Goal: Task Accomplishment & Management: Complete application form

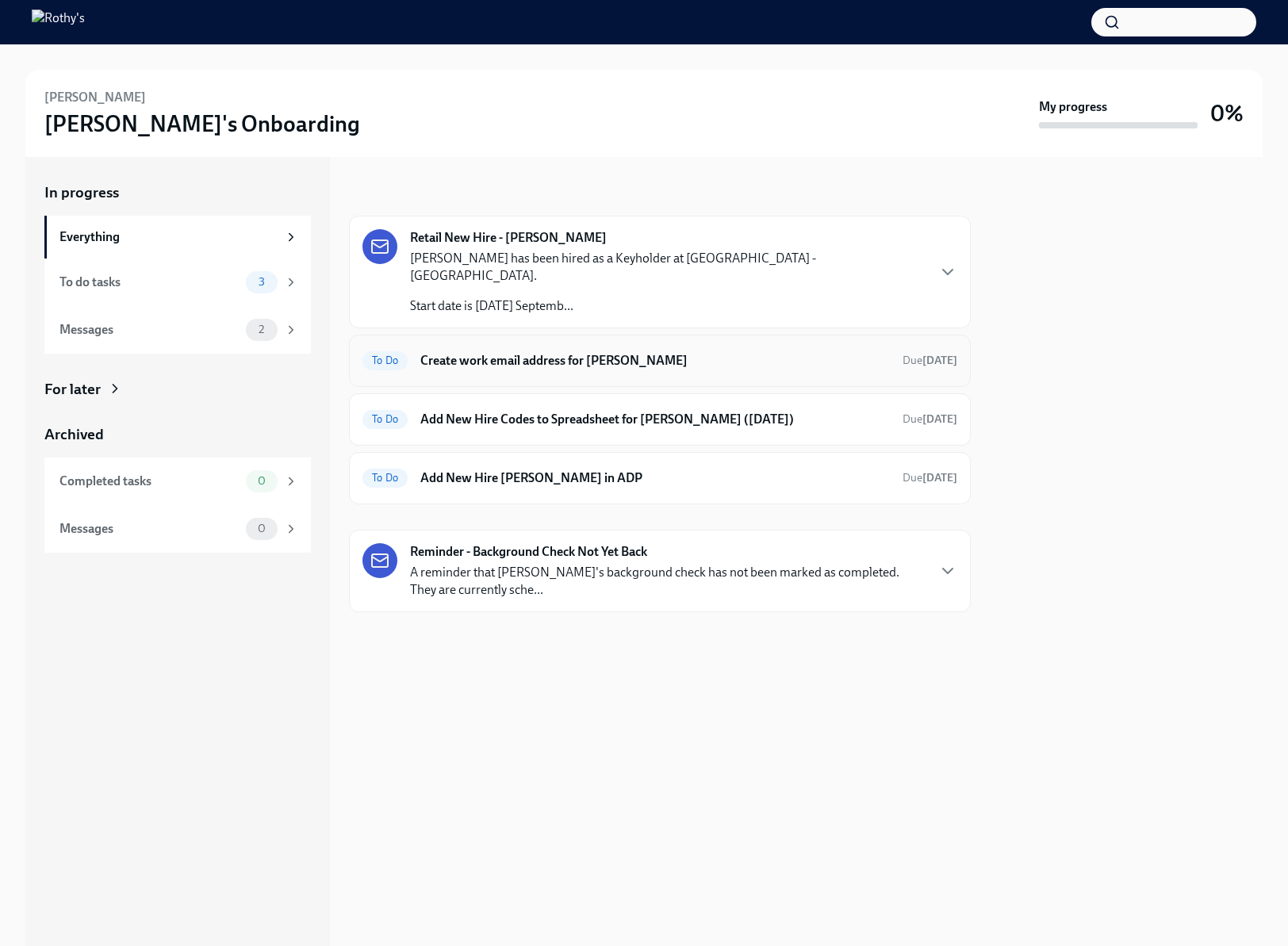
click at [725, 352] on h6 "Create work email address for [PERSON_NAME]" at bounding box center [655, 360] width 470 height 18
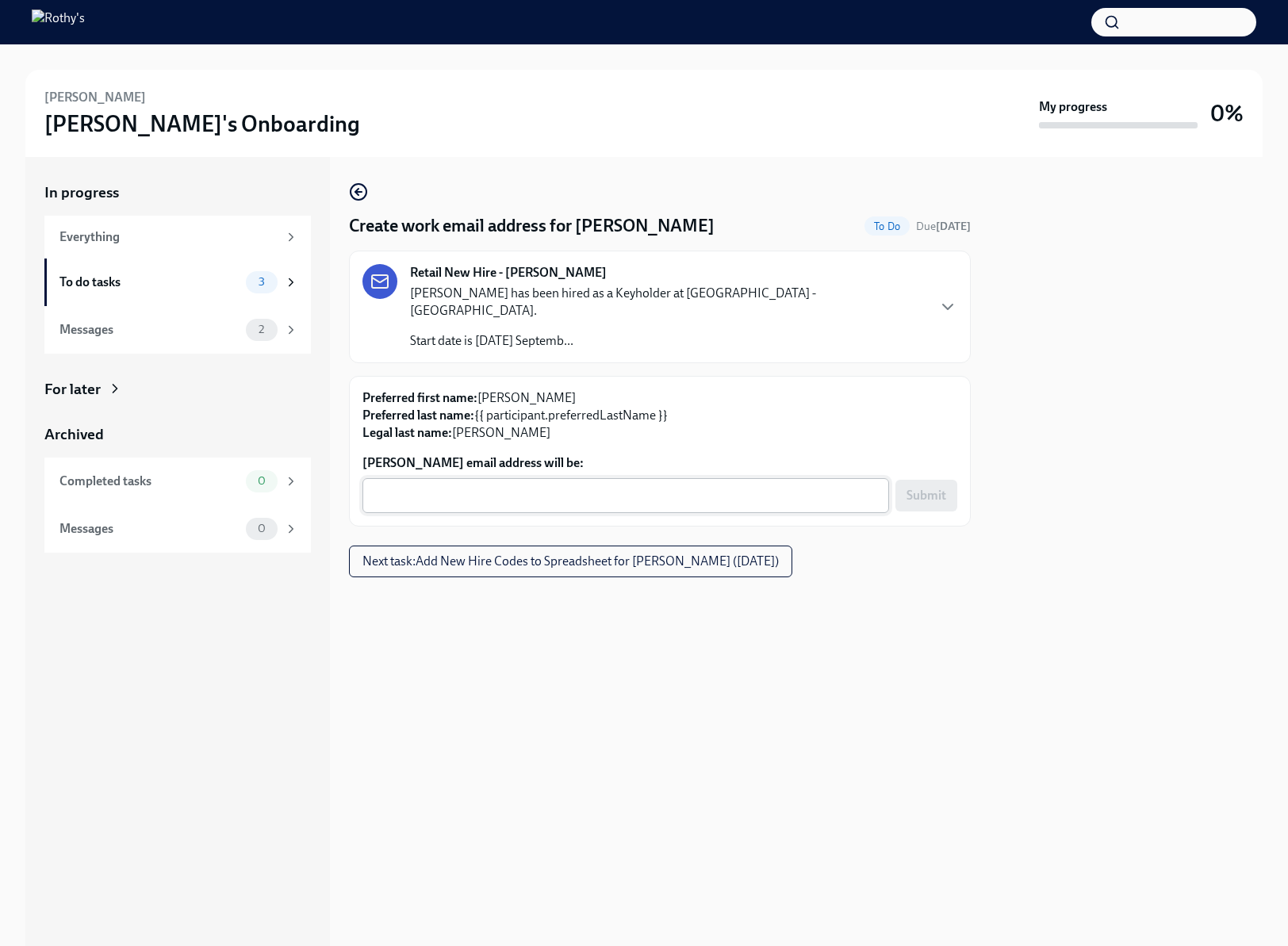
click at [697, 487] on textarea "[PERSON_NAME] email address will be:" at bounding box center [626, 496] width 508 height 19
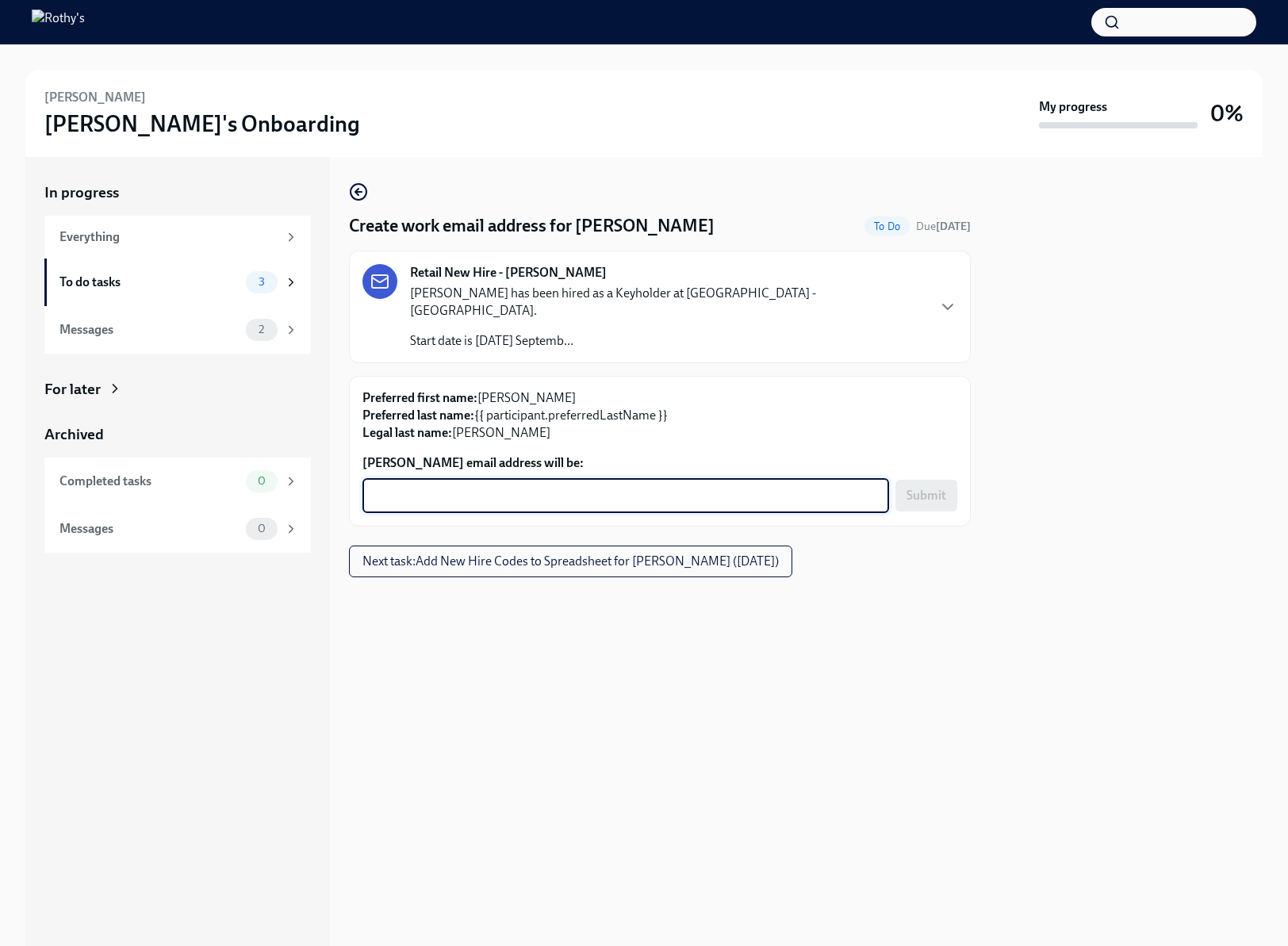
paste textarea "[EMAIL_ADDRESS][DOMAIN_NAME]"
type textarea "[EMAIL_ADDRESS][DOMAIN_NAME]"
click at [929, 480] on button "Submit" at bounding box center [926, 495] width 62 height 31
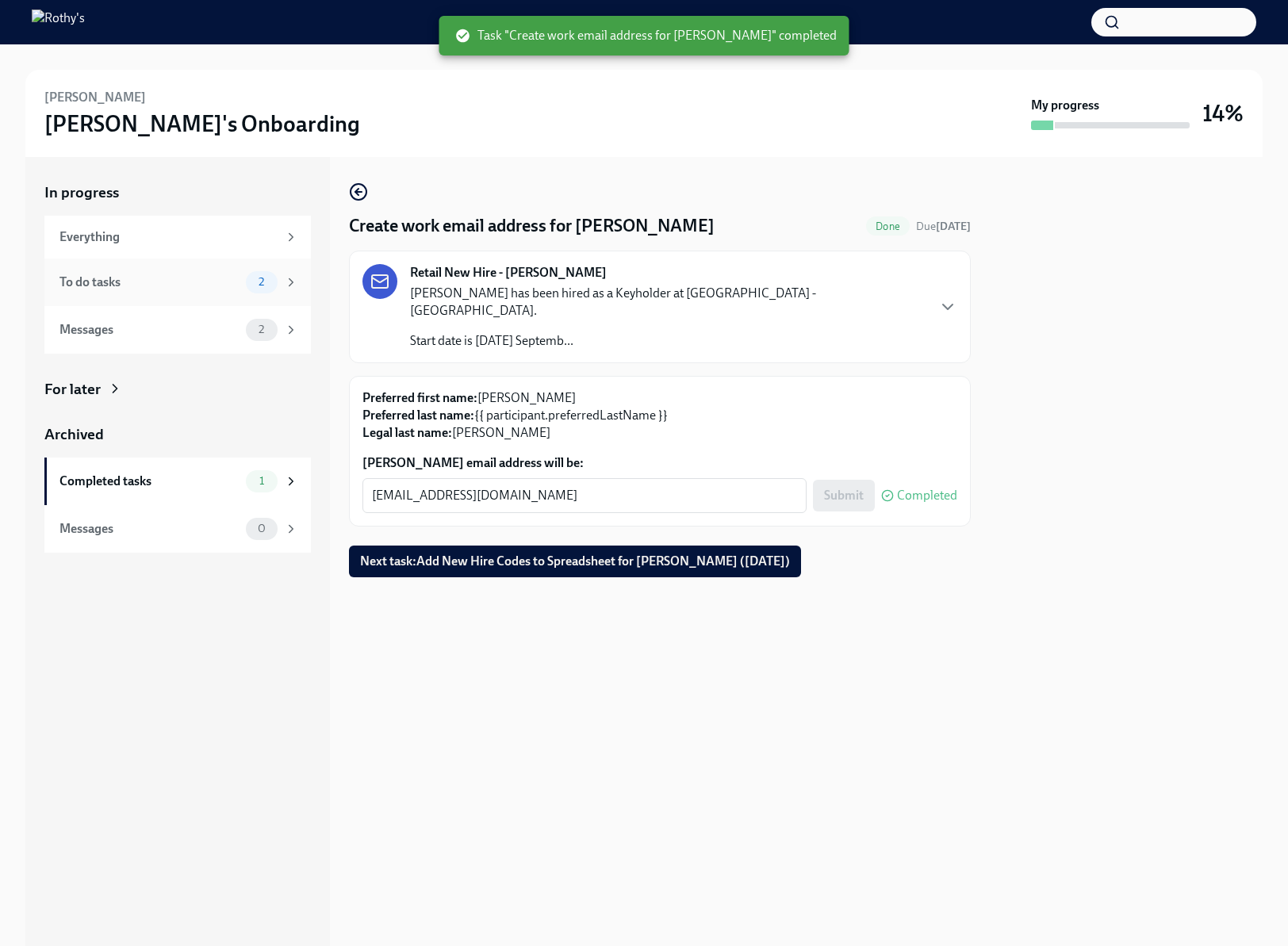
click at [216, 288] on div "To do tasks" at bounding box center [149, 282] width 180 height 18
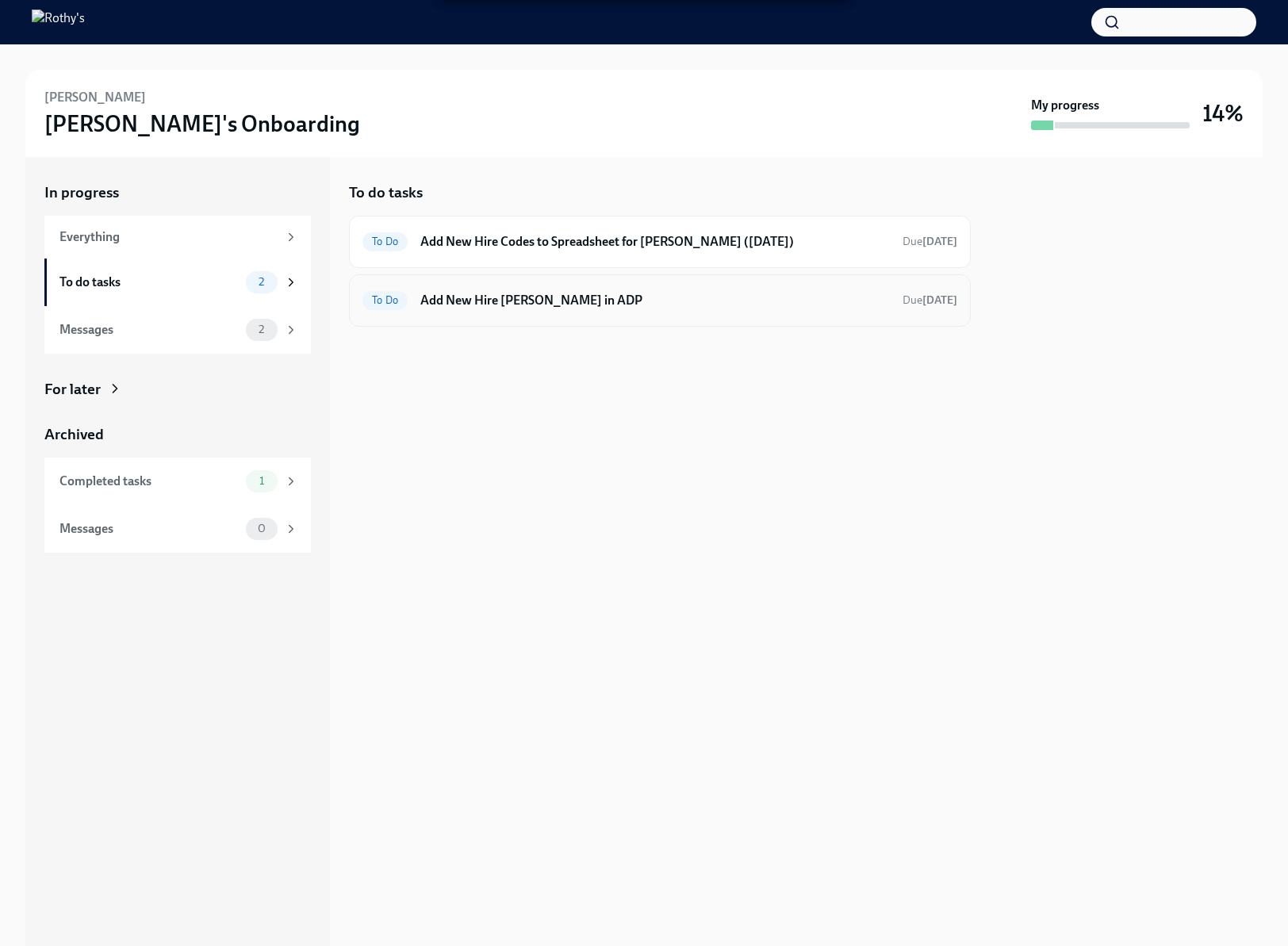
click at [555, 294] on h6 "Add New Hire [PERSON_NAME] in ADP" at bounding box center [655, 300] width 470 height 18
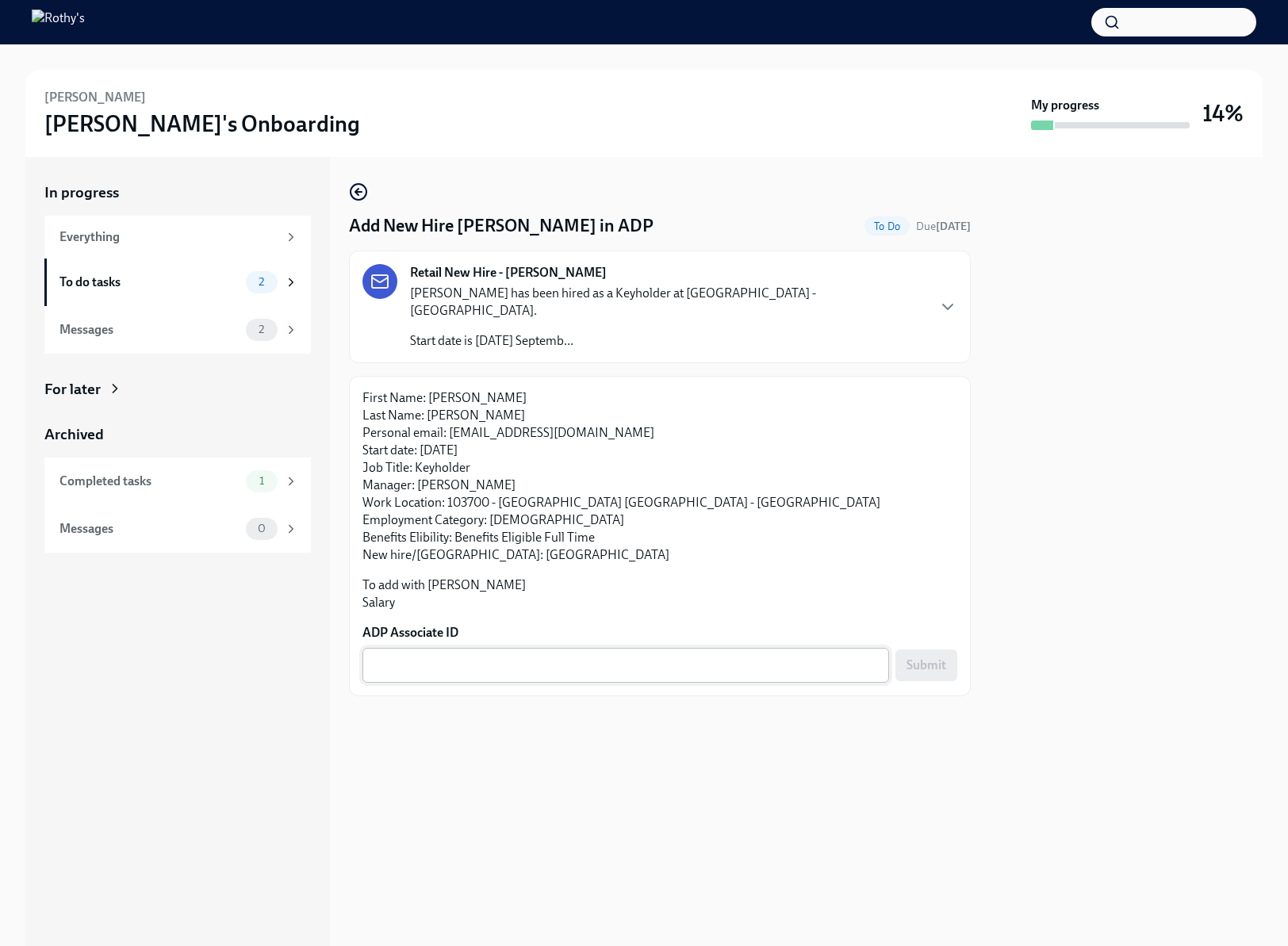
click at [504, 648] on div "x ​" at bounding box center [625, 665] width 526 height 35
paste textarea "ZR8N9STZR"
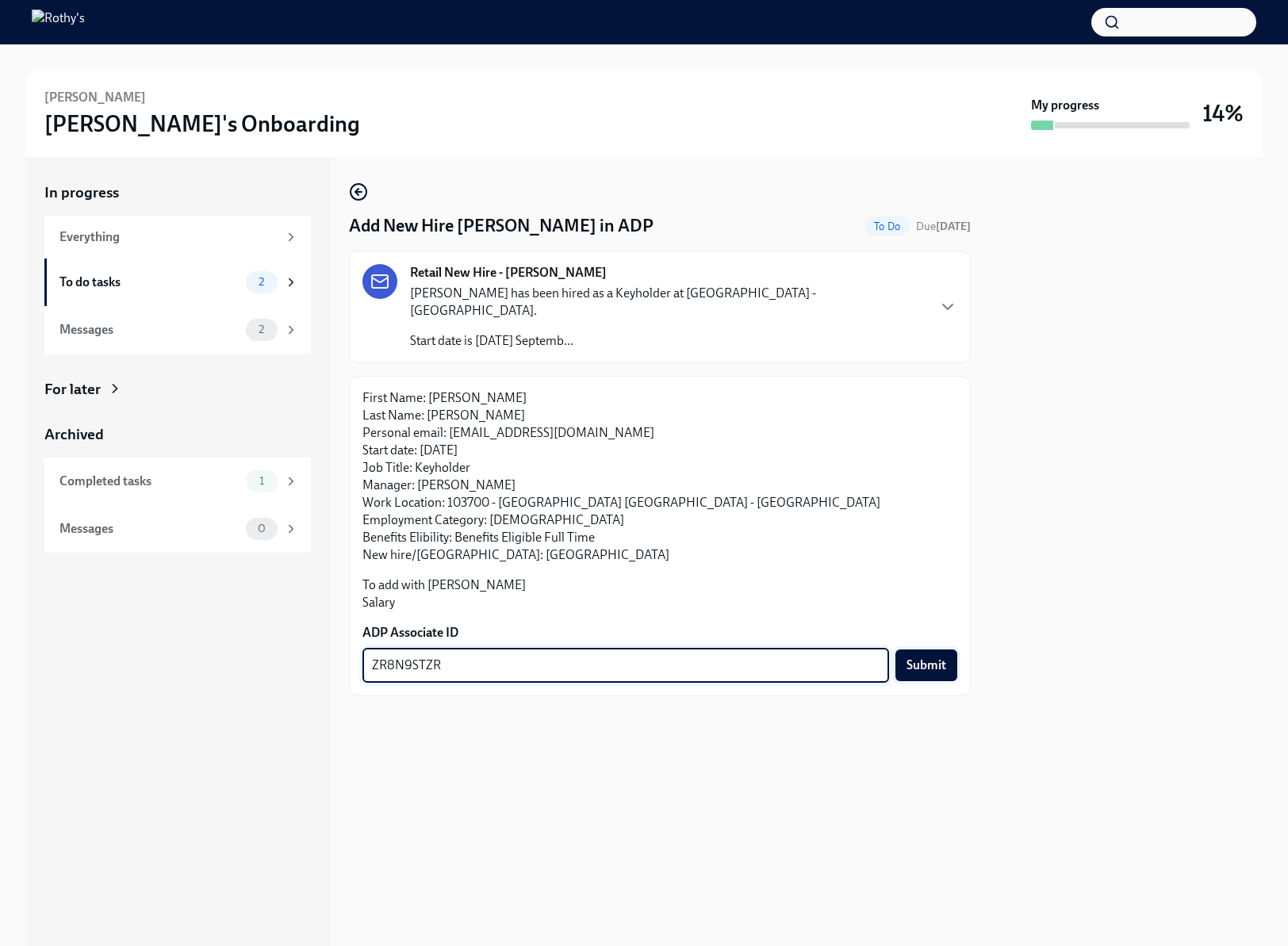
type textarea "ZR8N9STZR"
click at [918, 657] on span "Submit" at bounding box center [926, 665] width 40 height 16
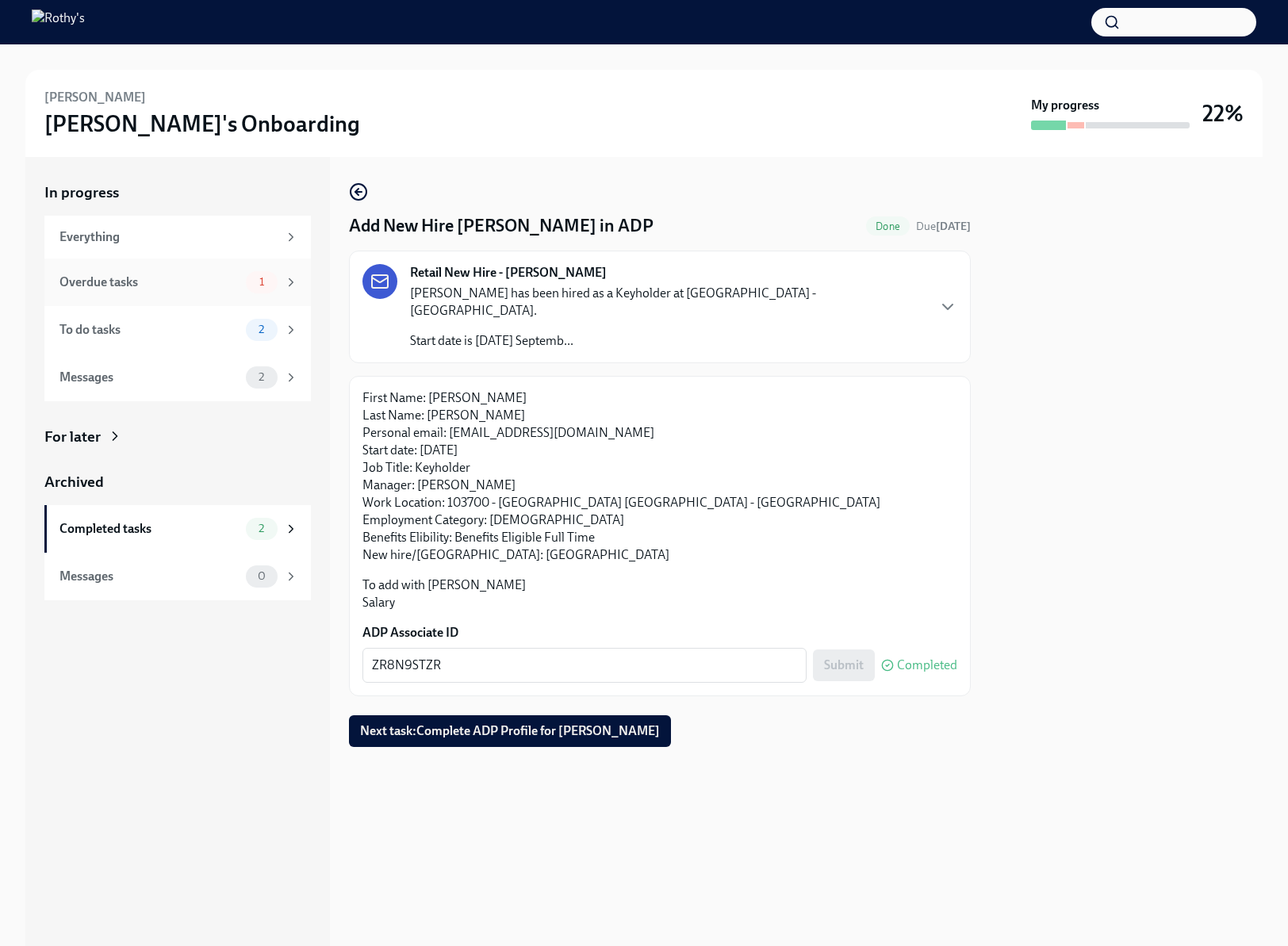
click at [186, 276] on div "Overdue tasks" at bounding box center [149, 282] width 180 height 18
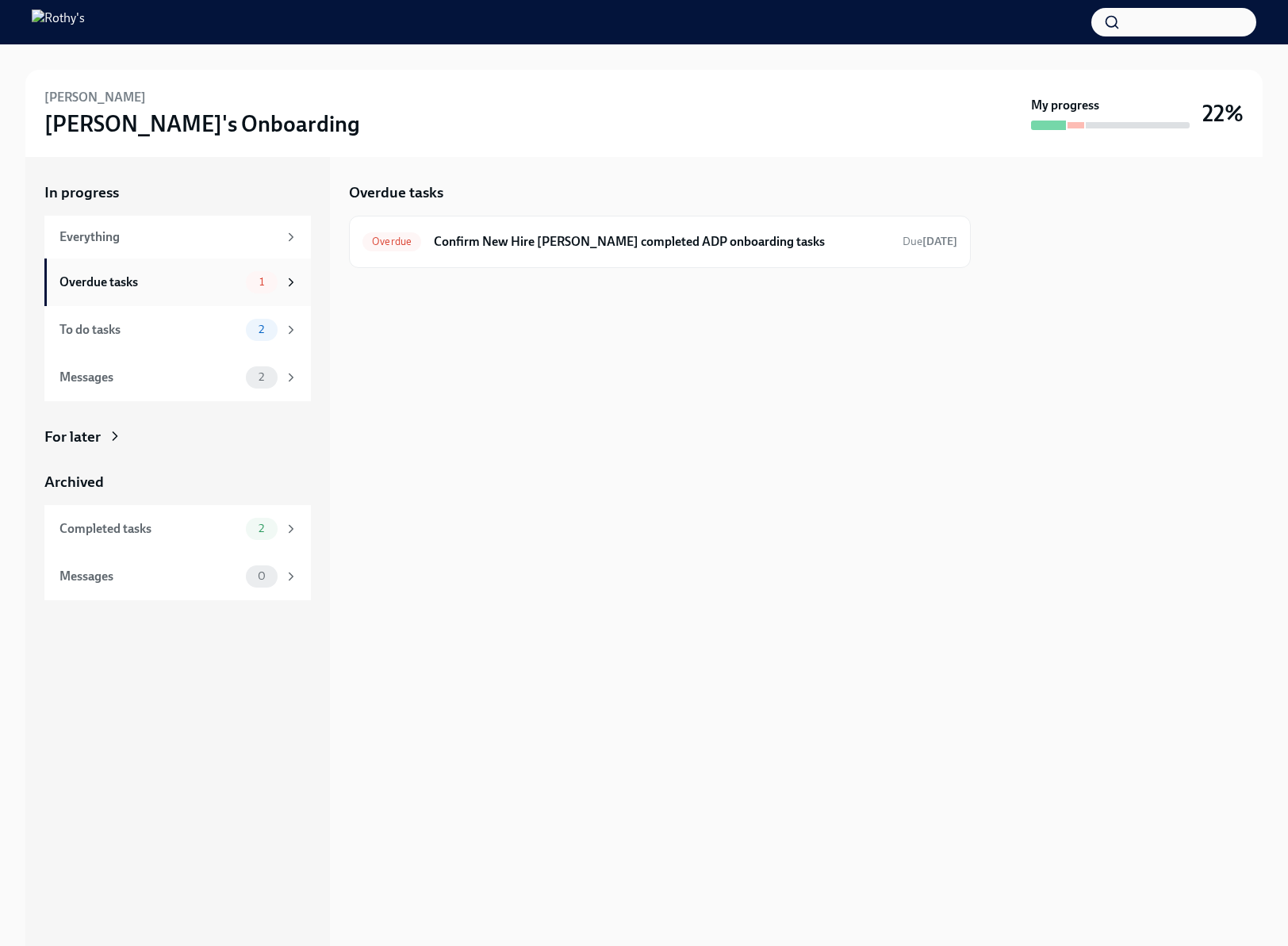
click at [184, 285] on div "Overdue tasks" at bounding box center [149, 282] width 180 height 18
click at [184, 347] on div "To do tasks 2" at bounding box center [177, 330] width 267 height 47
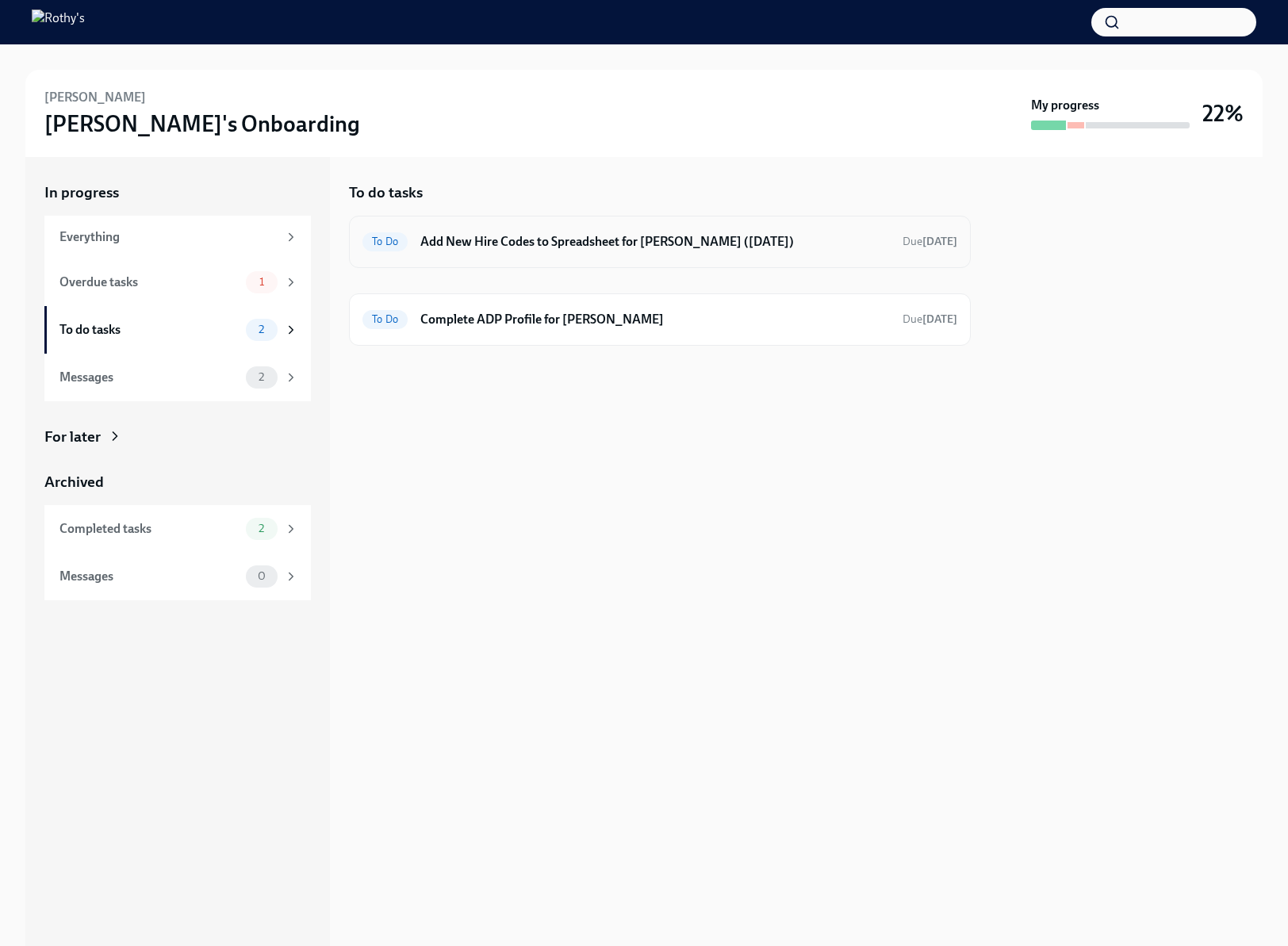
click at [544, 234] on h6 "Add New Hire Codes to Spreadsheet for [PERSON_NAME] ([DATE])" at bounding box center [655, 242] width 470 height 18
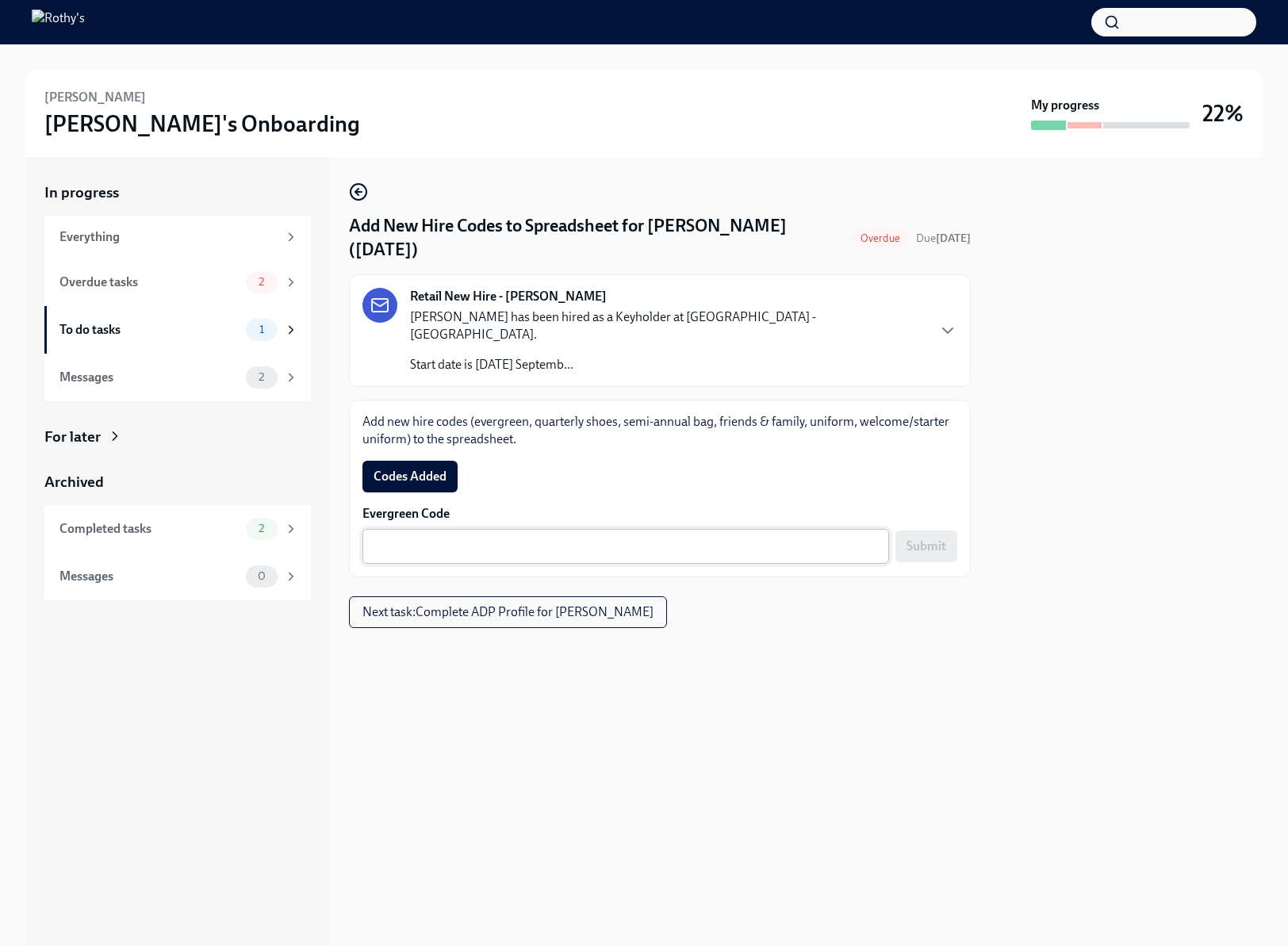
click at [785, 544] on div "x ​" at bounding box center [625, 546] width 526 height 35
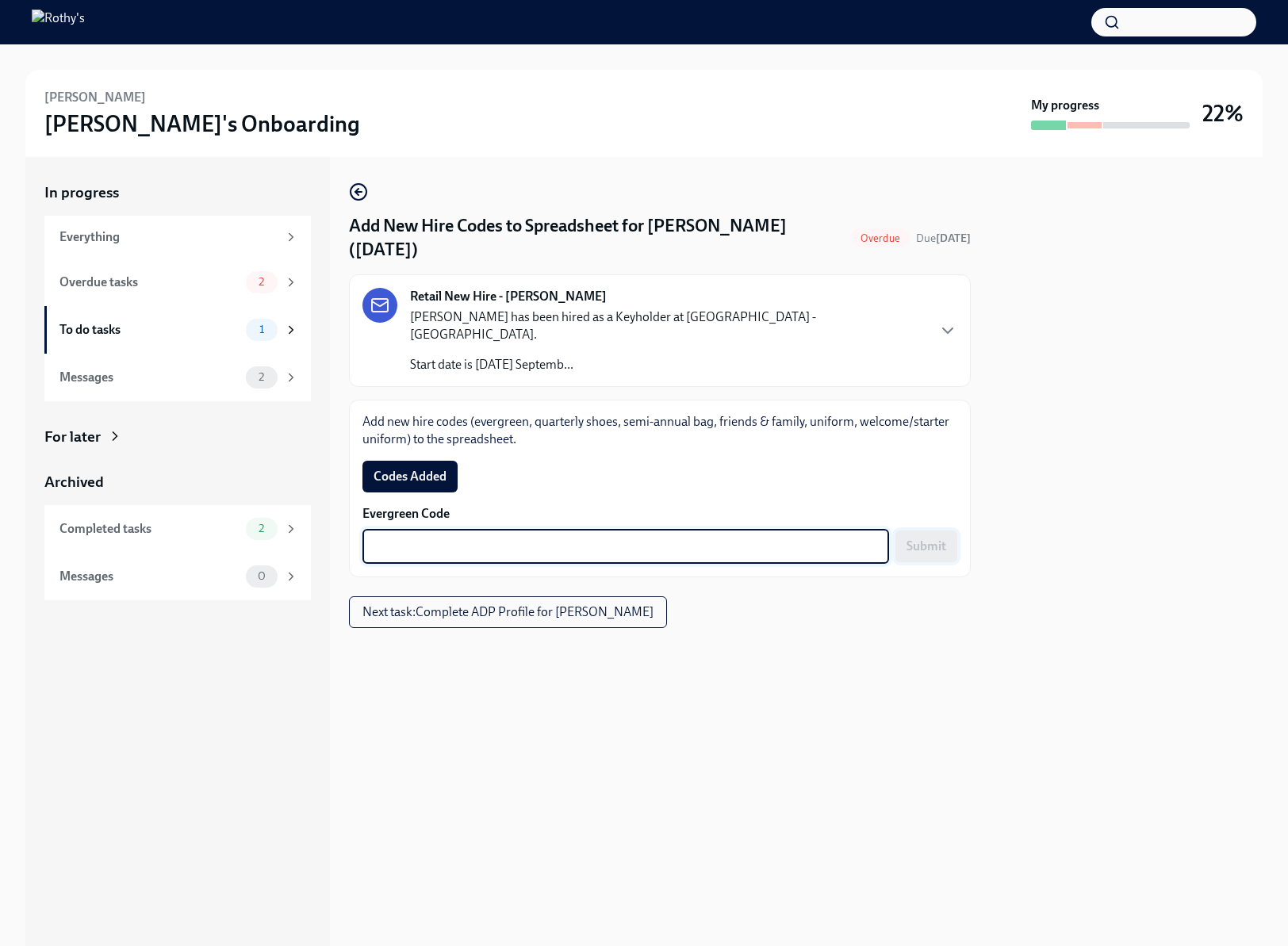
paste textarea "E-FF-63D9KT"
type textarea "E-FF-63D9KT"
click at [928, 539] on span "Submit" at bounding box center [926, 547] width 40 height 16
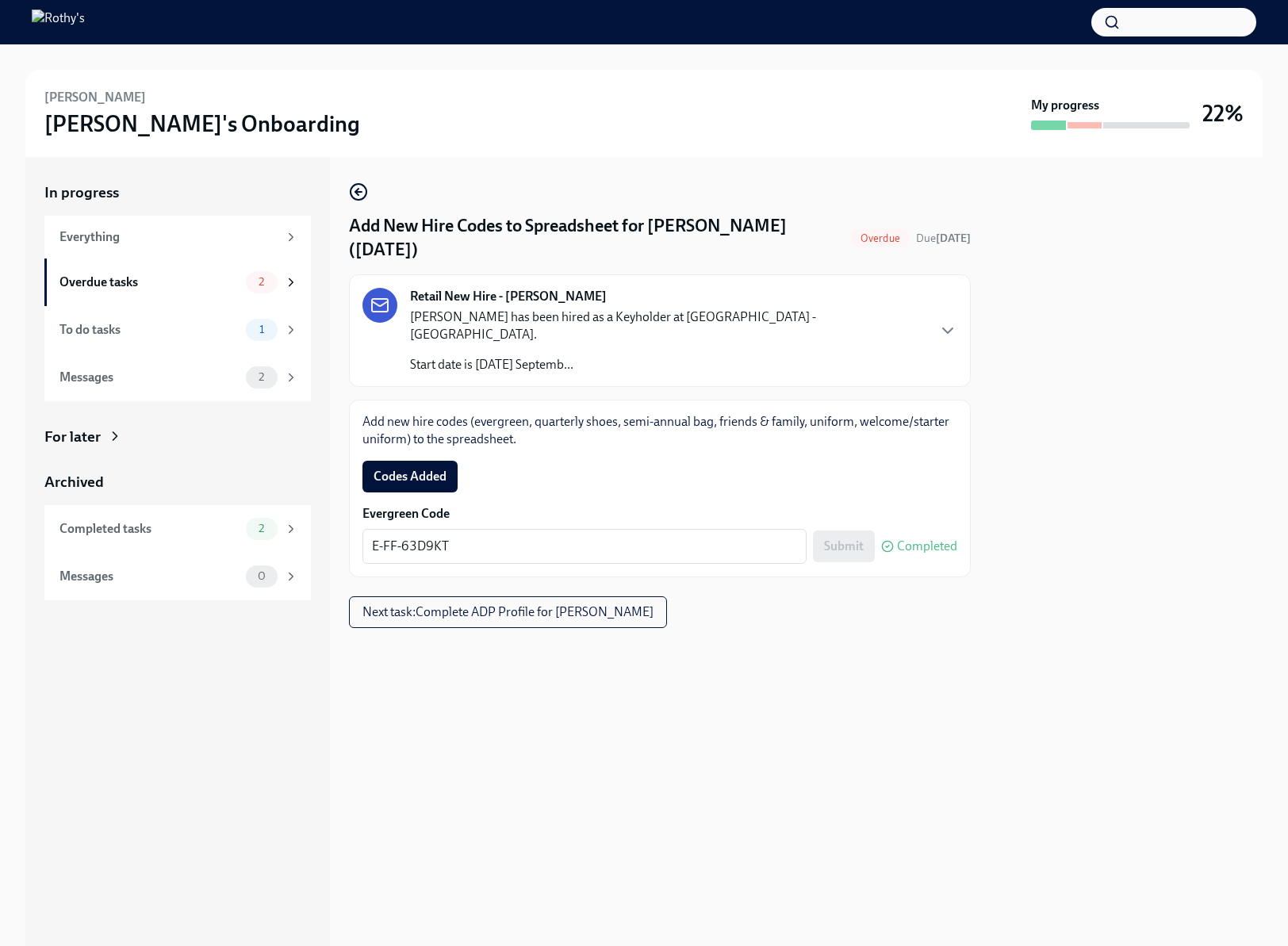
click at [411, 469] on span "Codes Added" at bounding box center [410, 476] width 73 height 16
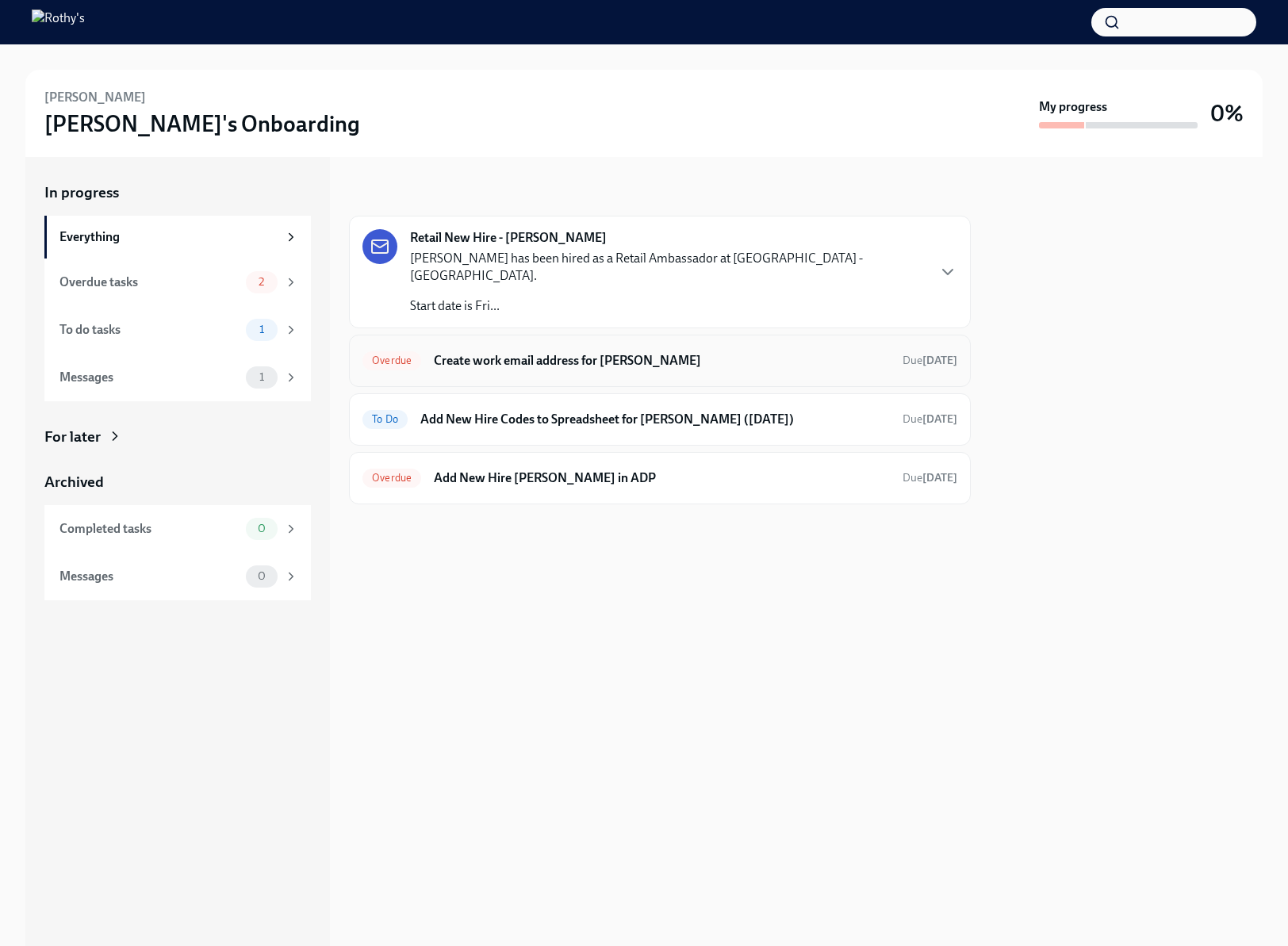
click at [540, 352] on h6 "Create work email address for [PERSON_NAME]" at bounding box center [662, 360] width 456 height 18
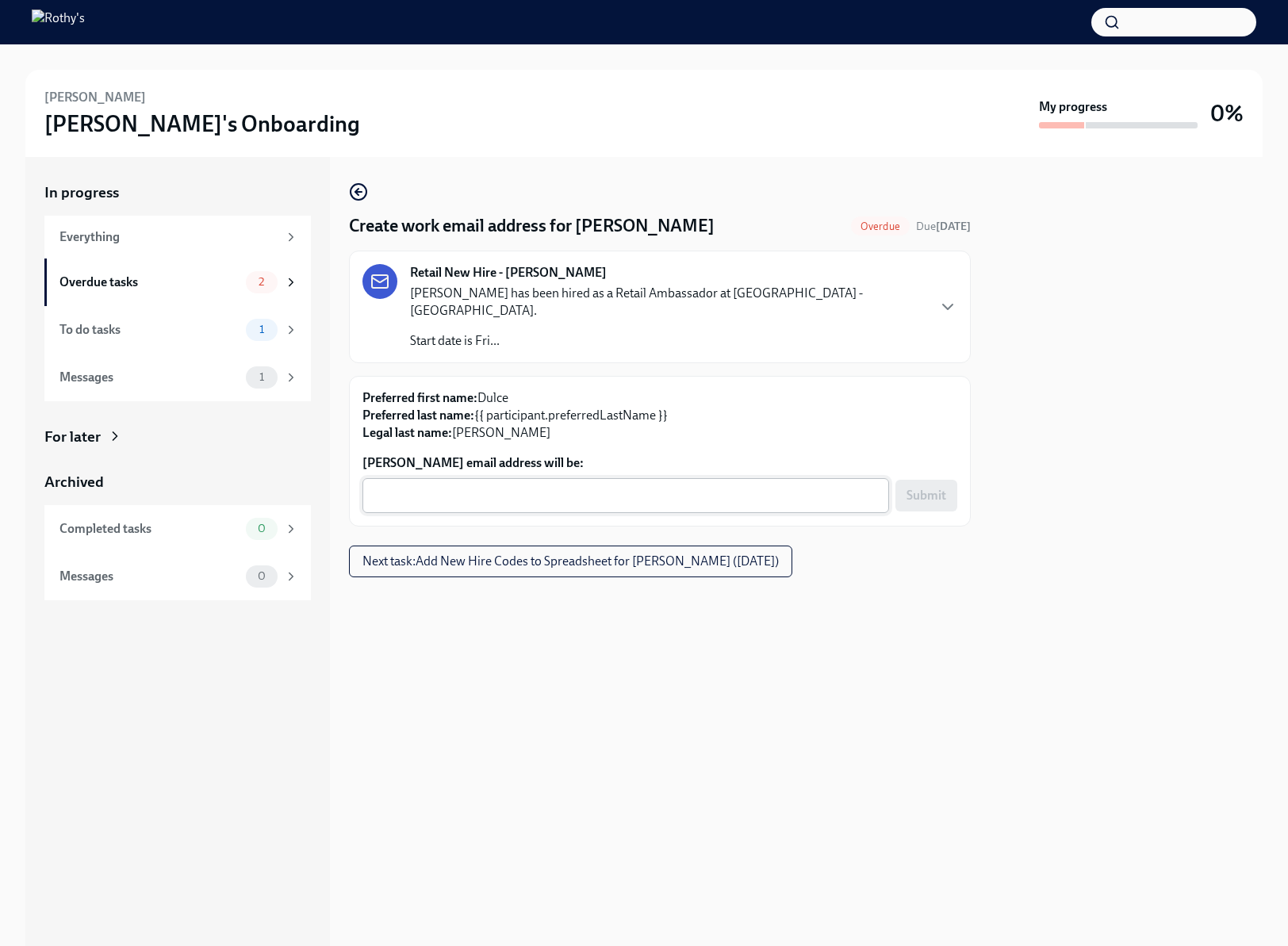
click at [529, 487] on textarea "[PERSON_NAME] email address will be:" at bounding box center [626, 496] width 508 height 19
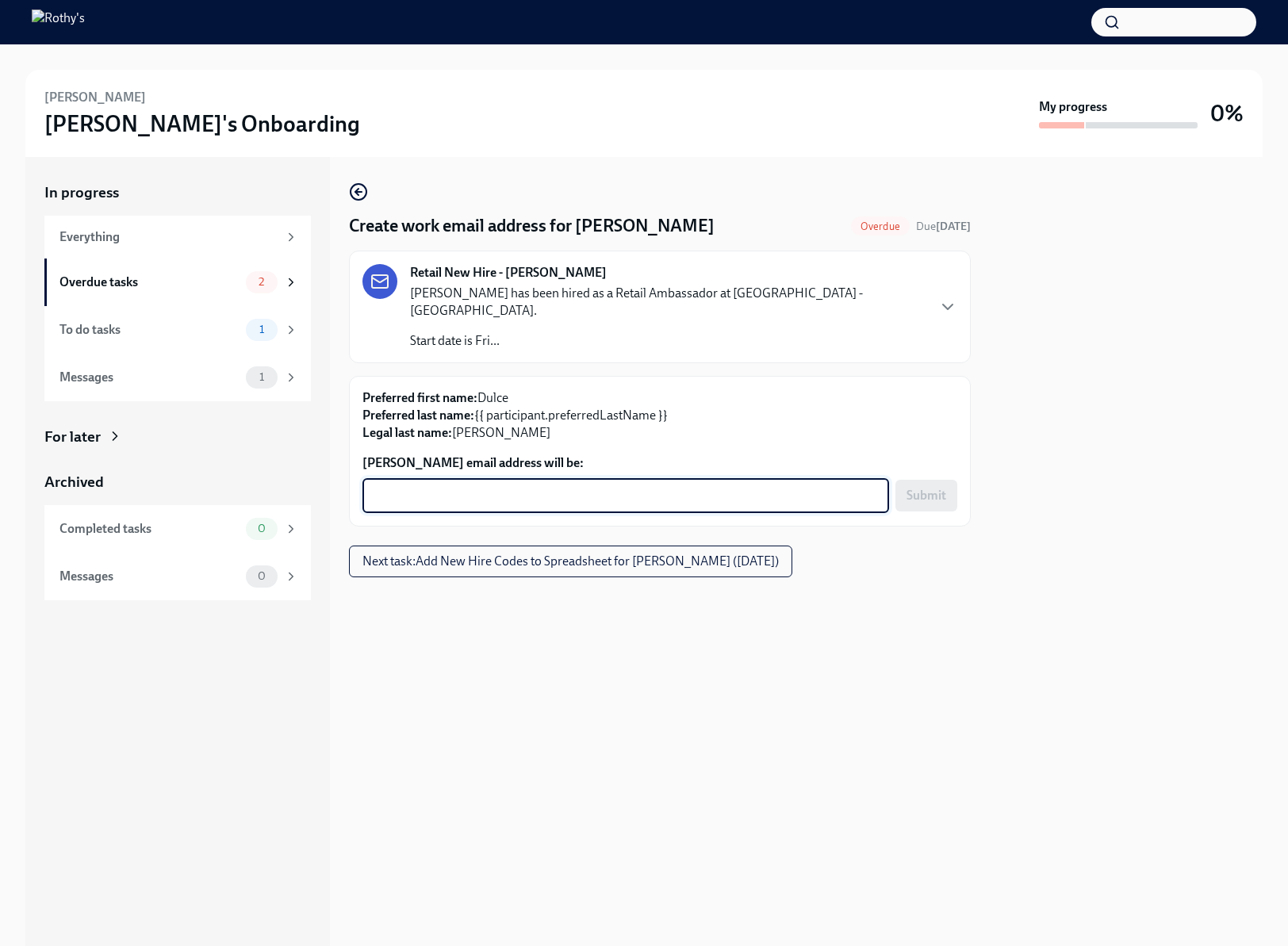
paste textarea "[EMAIL_ADDRESS][PERSON_NAME][DOMAIN_NAME]"
type textarea "[EMAIL_ADDRESS][PERSON_NAME][DOMAIN_NAME]"
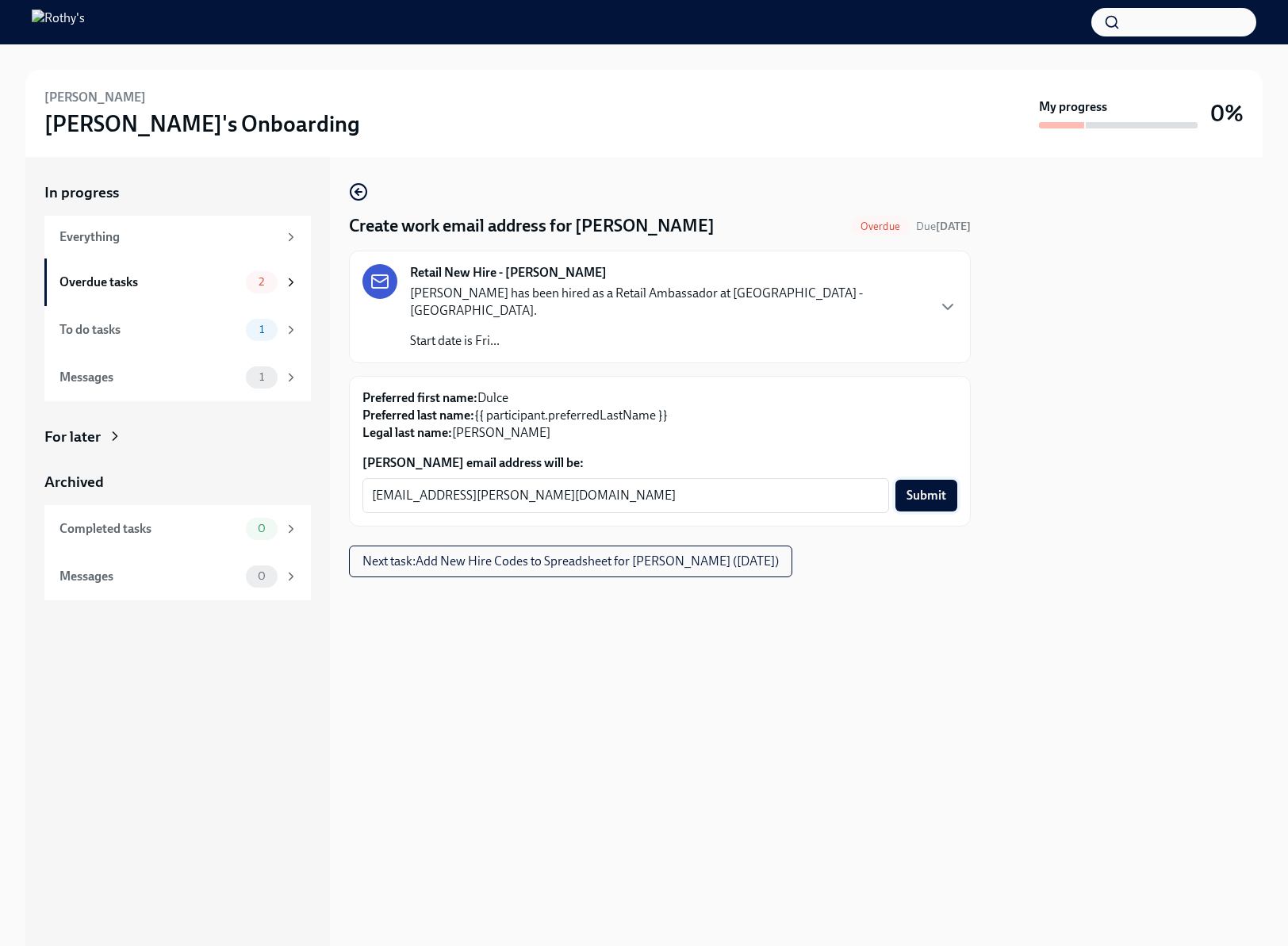
click at [932, 488] on span "Submit" at bounding box center [926, 496] width 40 height 16
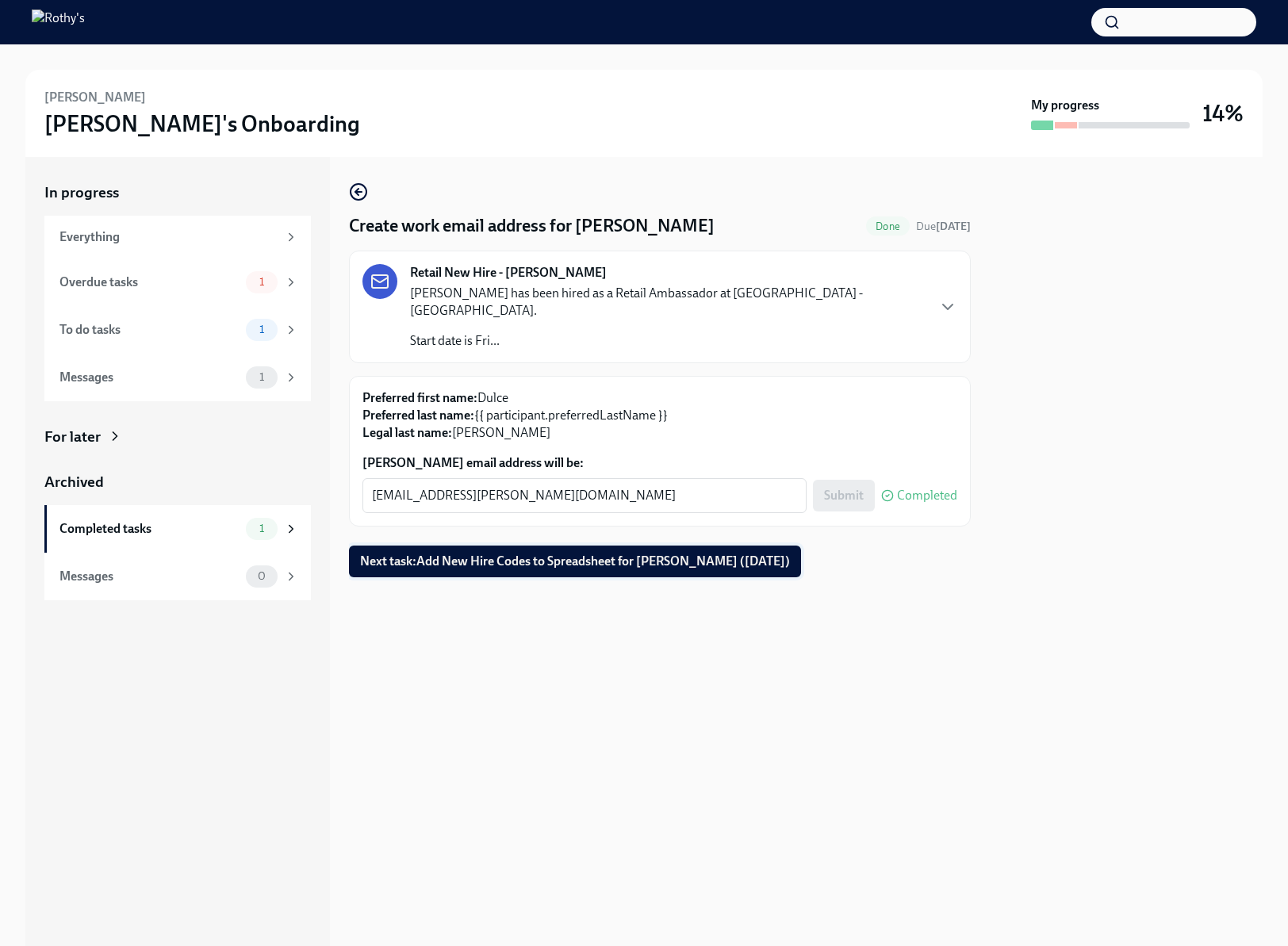
click at [670, 553] on span "Next task : Add New Hire Codes to Spreadsheet for [PERSON_NAME] ([DATE])" at bounding box center [575, 561] width 430 height 16
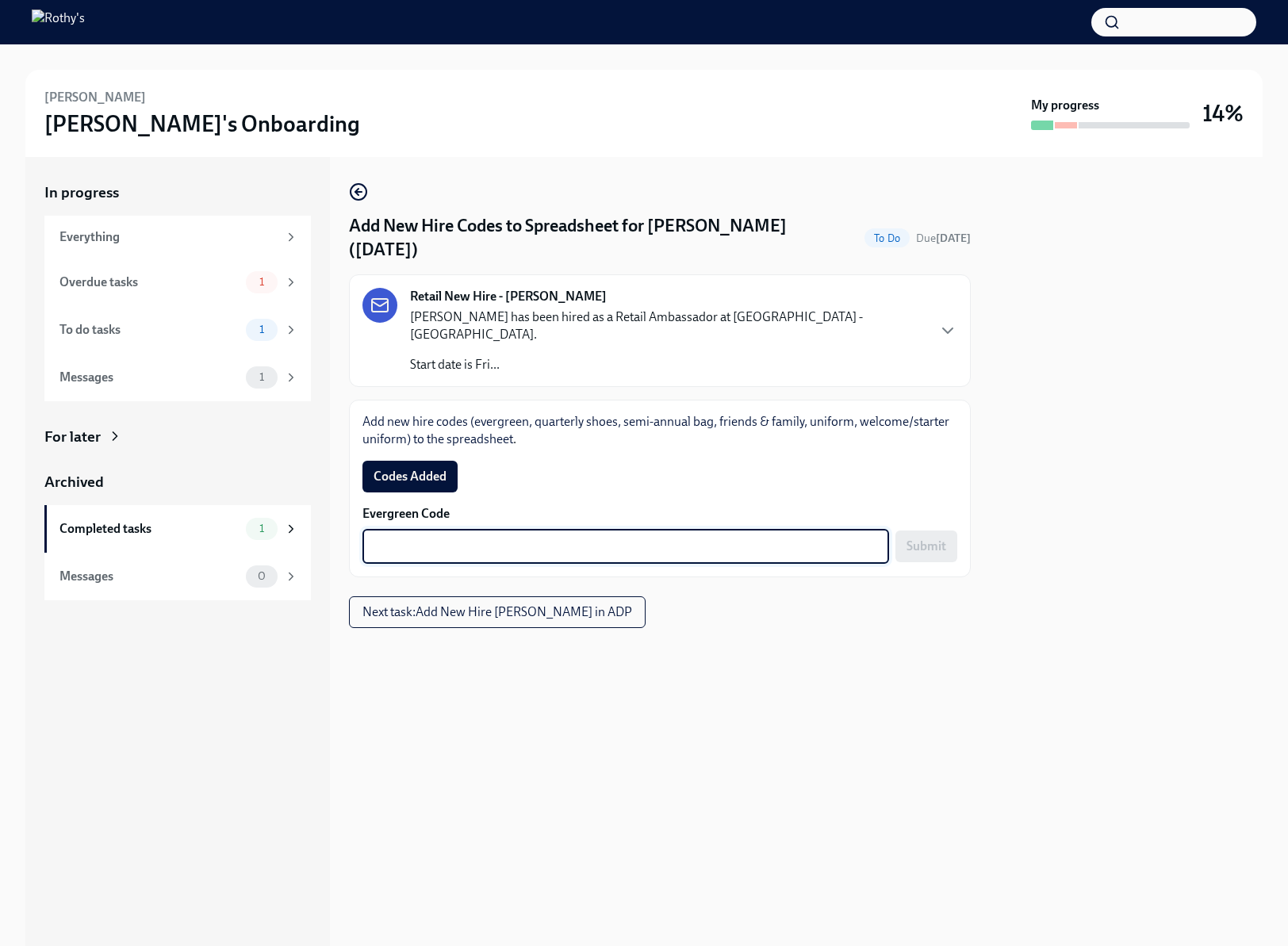
click at [667, 537] on textarea "Evergreen Code" at bounding box center [626, 547] width 508 height 19
paste textarea "E-FF-64RK75"
type textarea "E-FF-64RK75"
click at [946, 531] on button "Submit" at bounding box center [926, 546] width 62 height 31
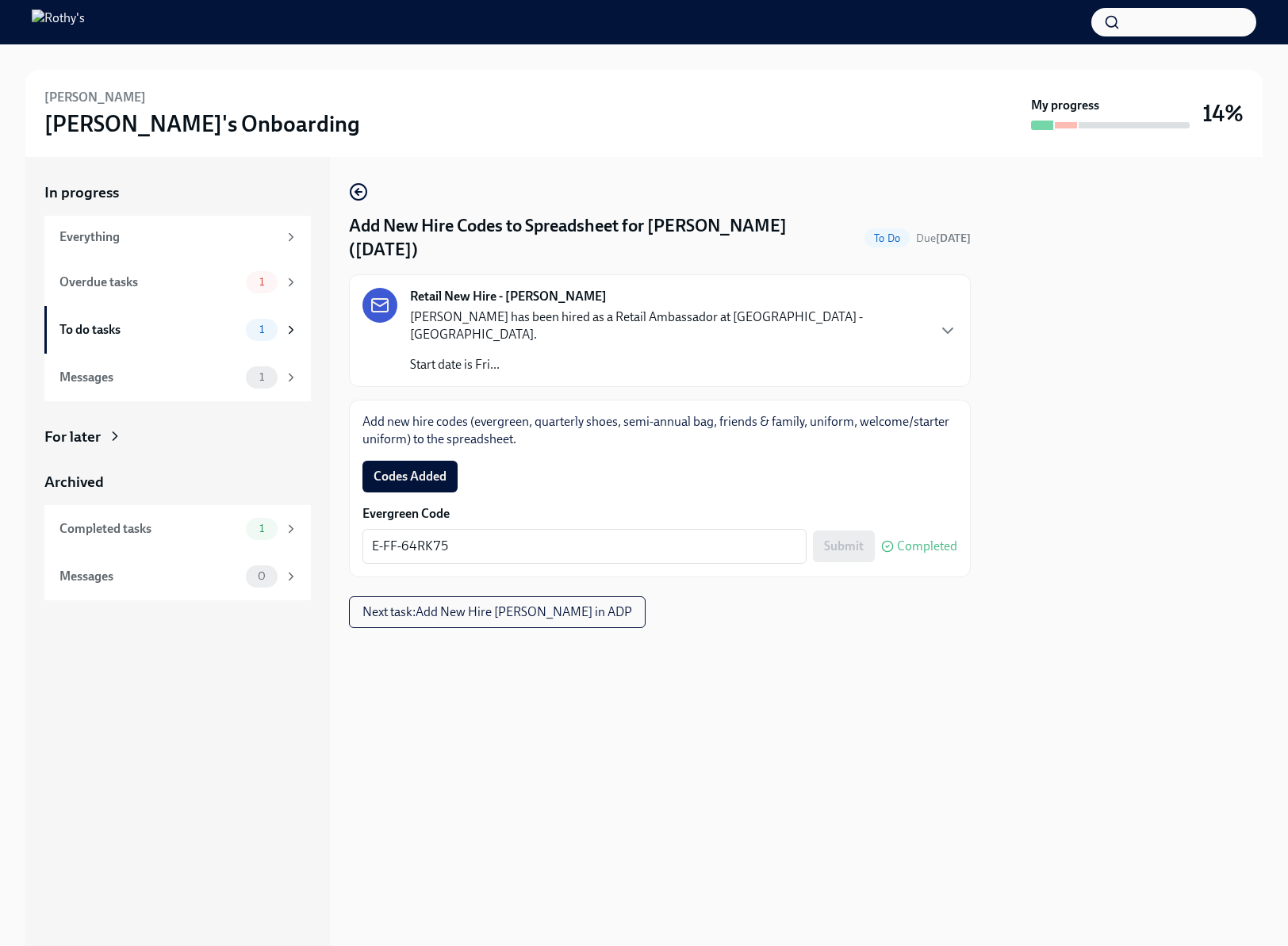
click at [435, 469] on span "Codes Added" at bounding box center [410, 476] width 73 height 16
click at [192, 311] on div "To do tasks 1" at bounding box center [177, 330] width 267 height 47
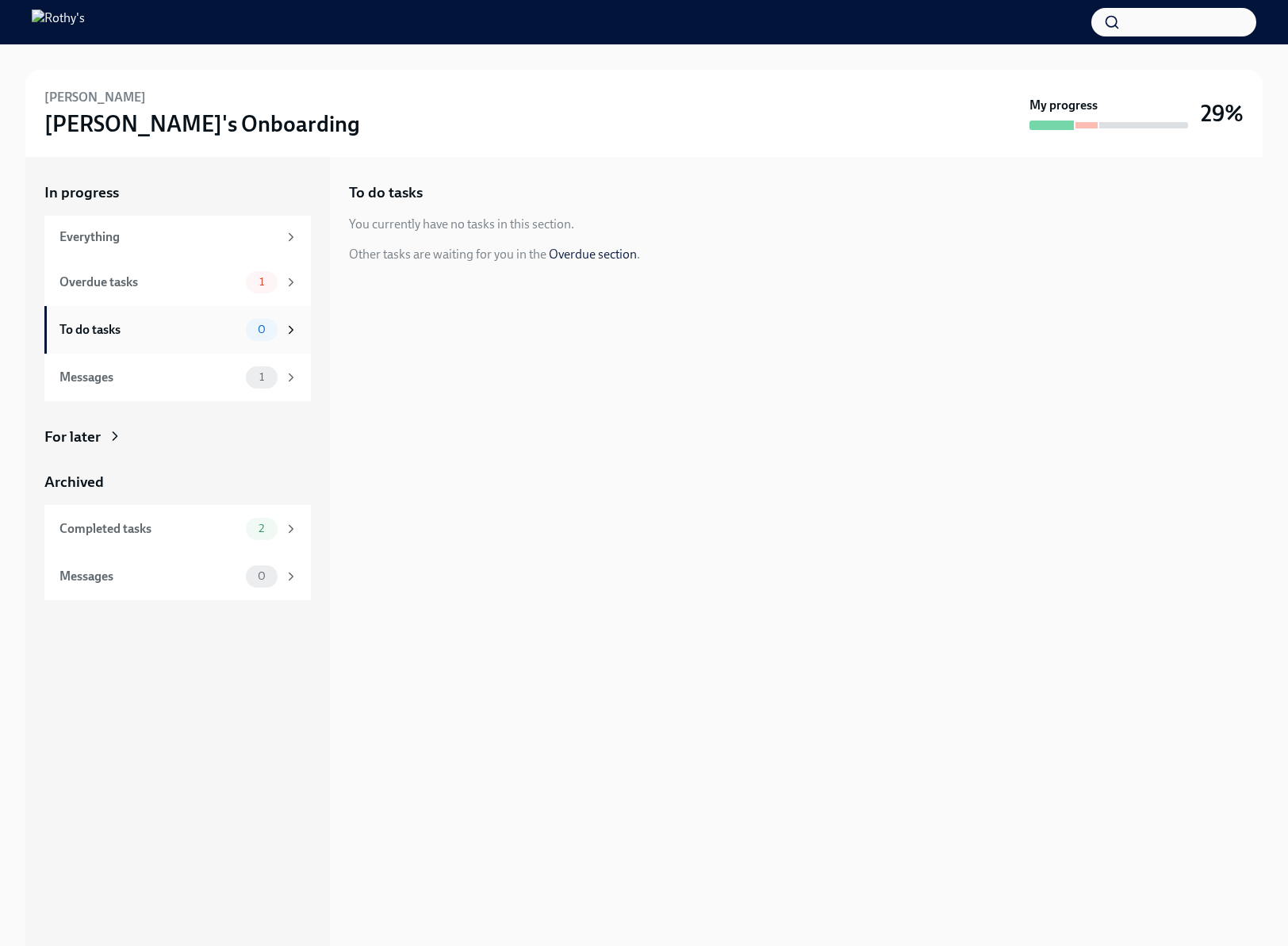
click at [234, 343] on div "To do tasks 0" at bounding box center [177, 330] width 267 height 47
click at [228, 290] on div "Overdue tasks 1" at bounding box center [179, 283] width 239 height 22
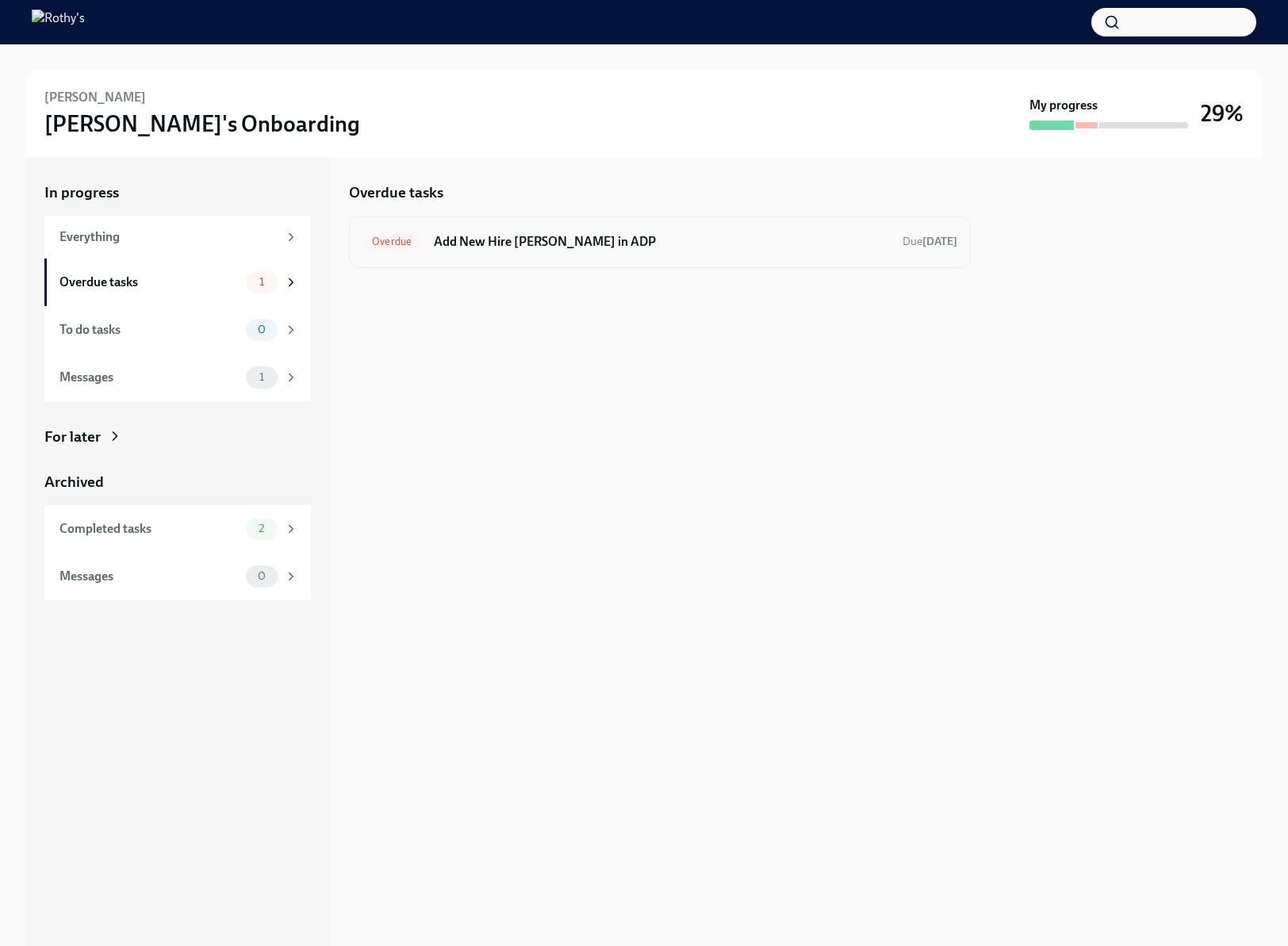
click at [554, 220] on div "Overdue Add New Hire Dulce Brandao-DaSilva in ADP Due 6 days ago" at bounding box center [659, 242] width 622 height 52
click at [560, 243] on h6 "Add New Hire Dulce Brandao-DaSilva in ADP" at bounding box center [662, 242] width 456 height 18
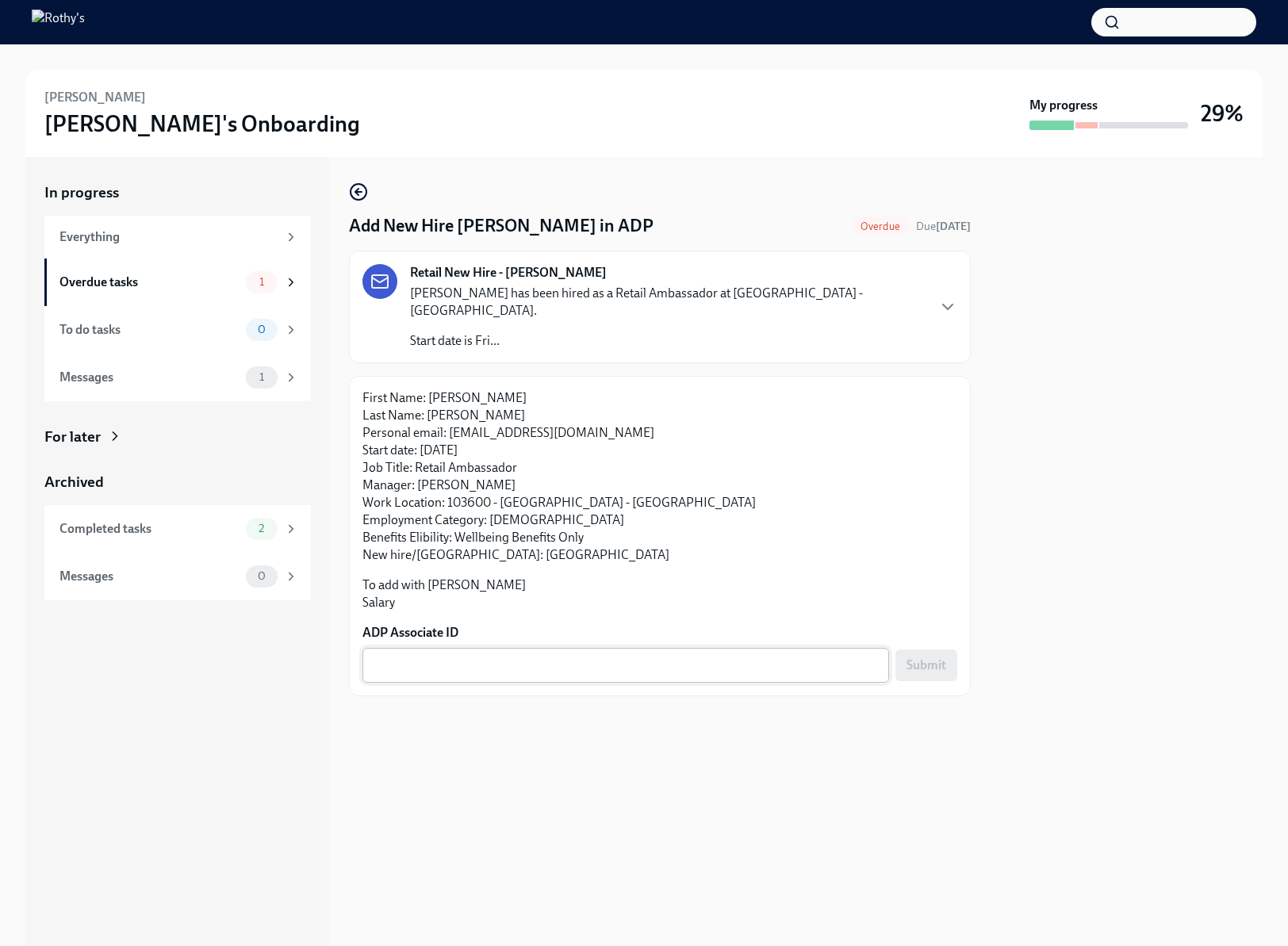
click at [815, 656] on textarea "ADP Associate ID" at bounding box center [626, 665] width 508 height 19
paste textarea "DIC79JOP4"
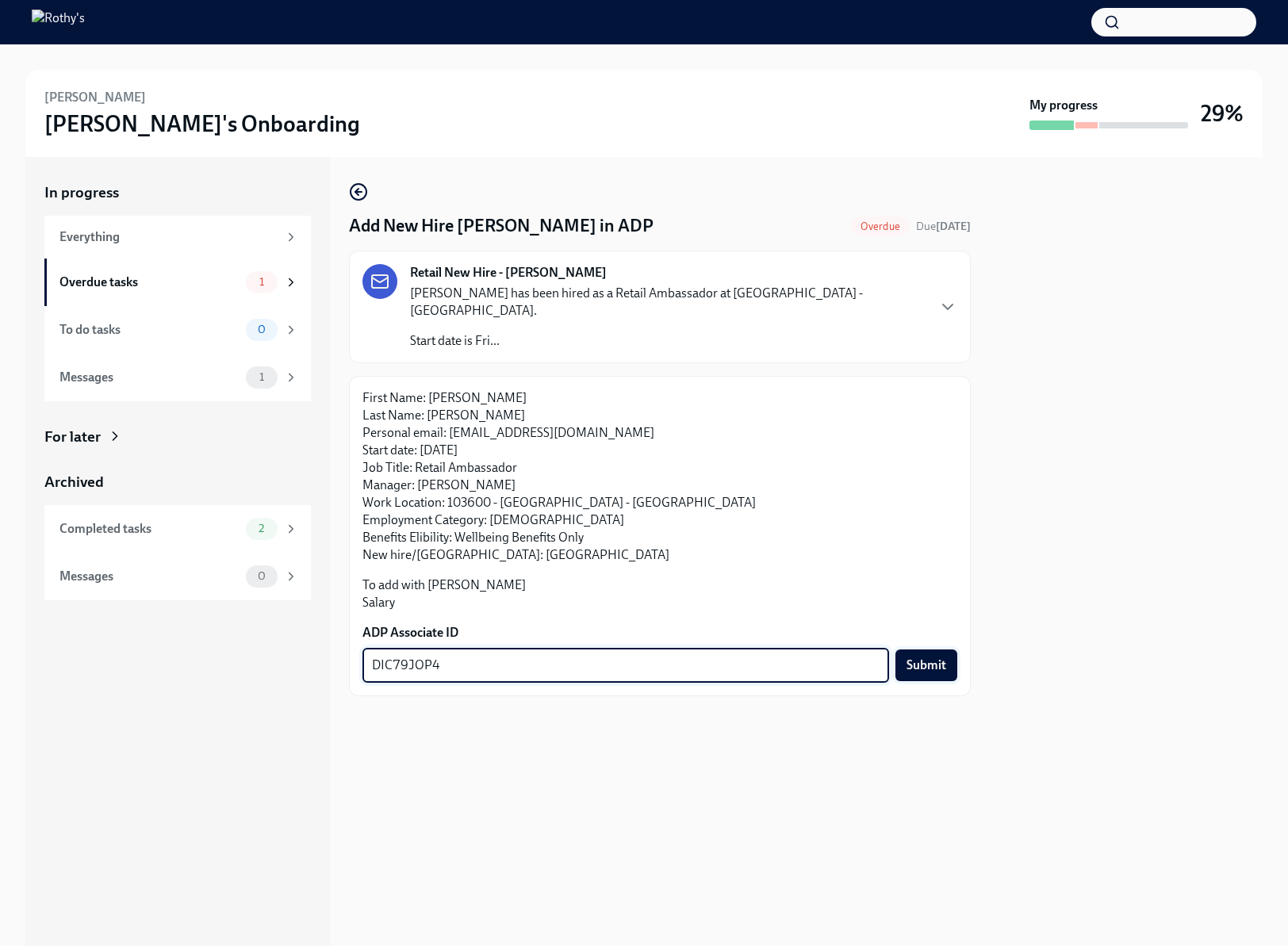
type textarea "DIC79JOP4"
click at [941, 657] on span "Submit" at bounding box center [926, 665] width 40 height 16
